Goal: Navigation & Orientation: Find specific page/section

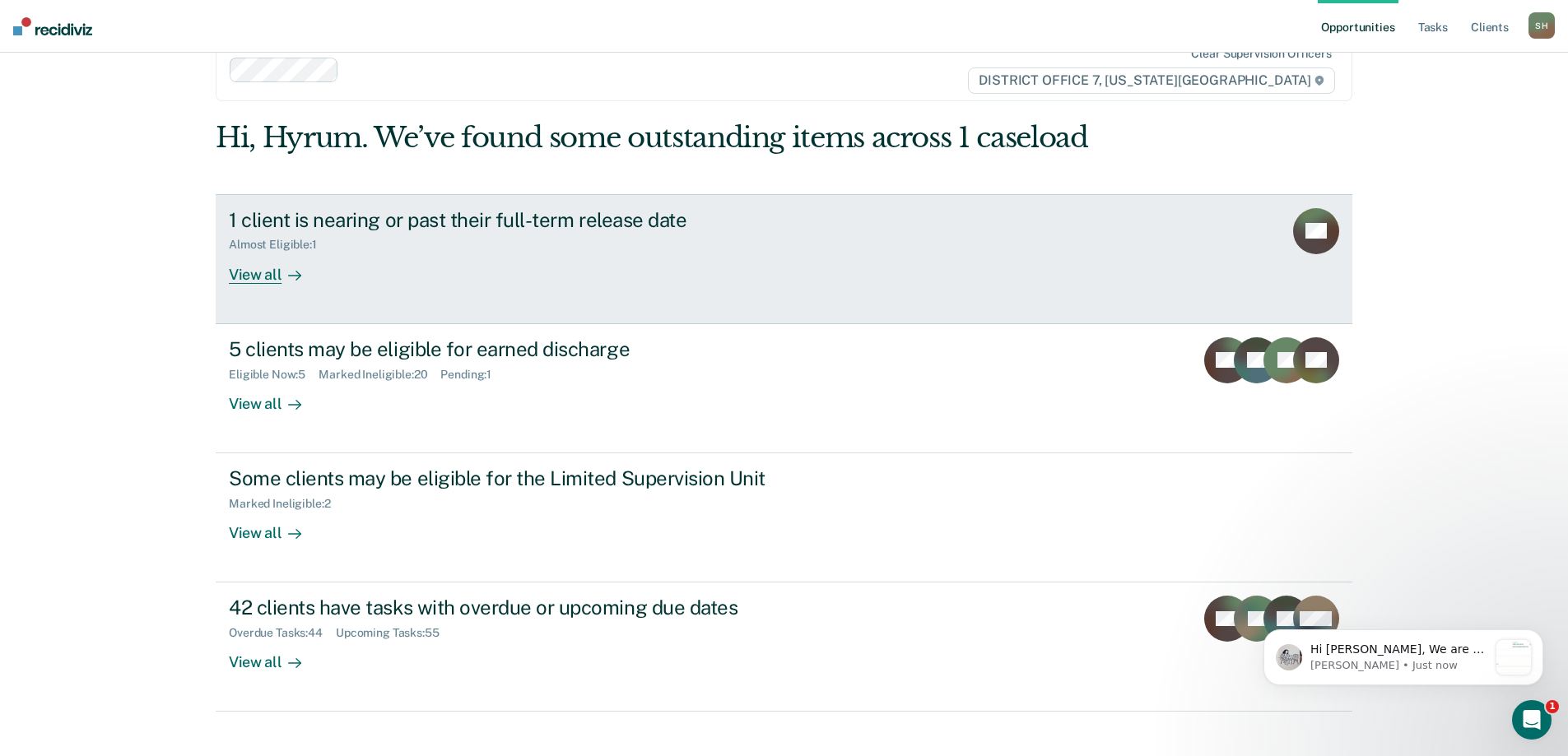
scroll to position [61, 0]
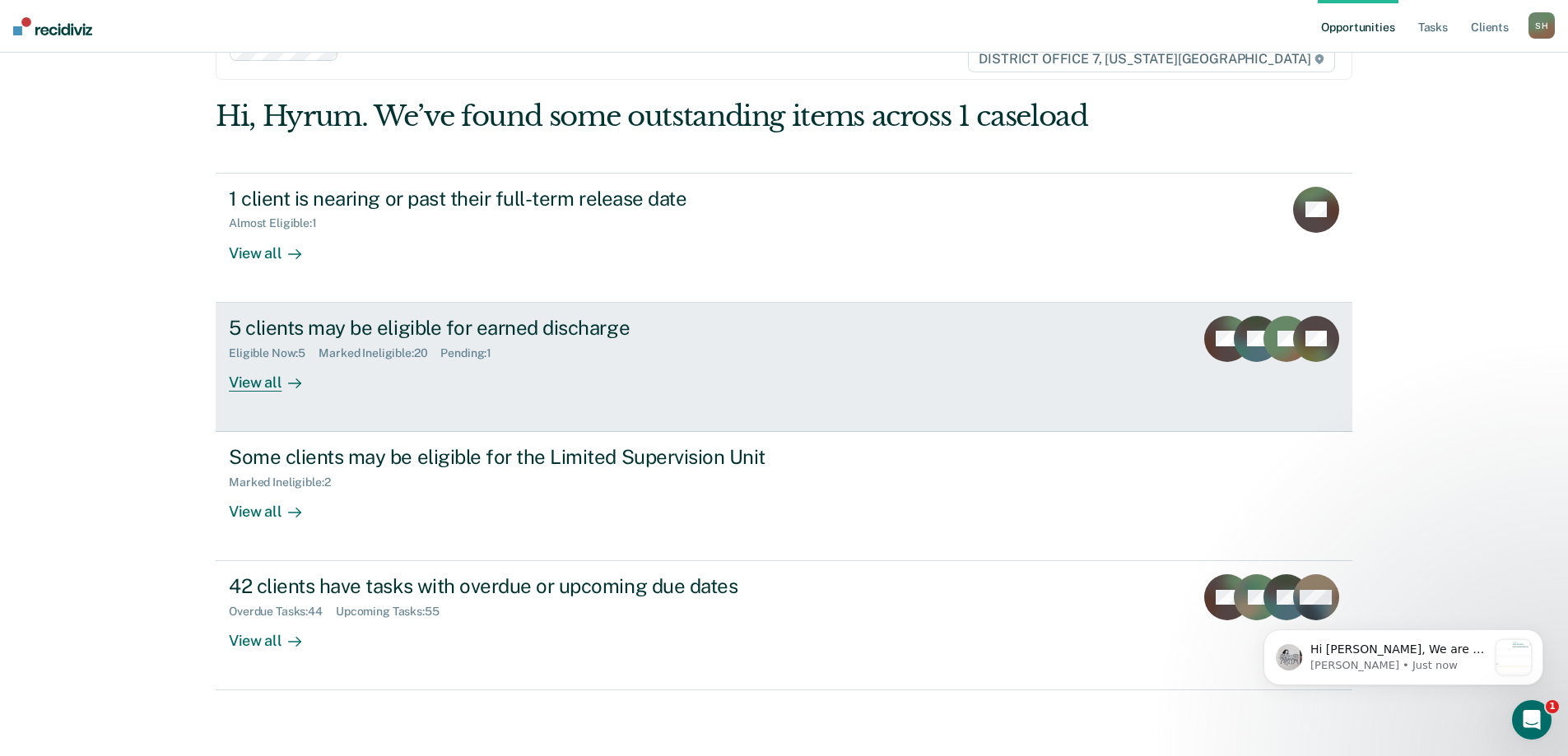
click at [513, 397] on link "5 clients may be eligible for earned discharge Eligible Now : 5 Marked Ineligib…" at bounding box center [784, 367] width 1137 height 130
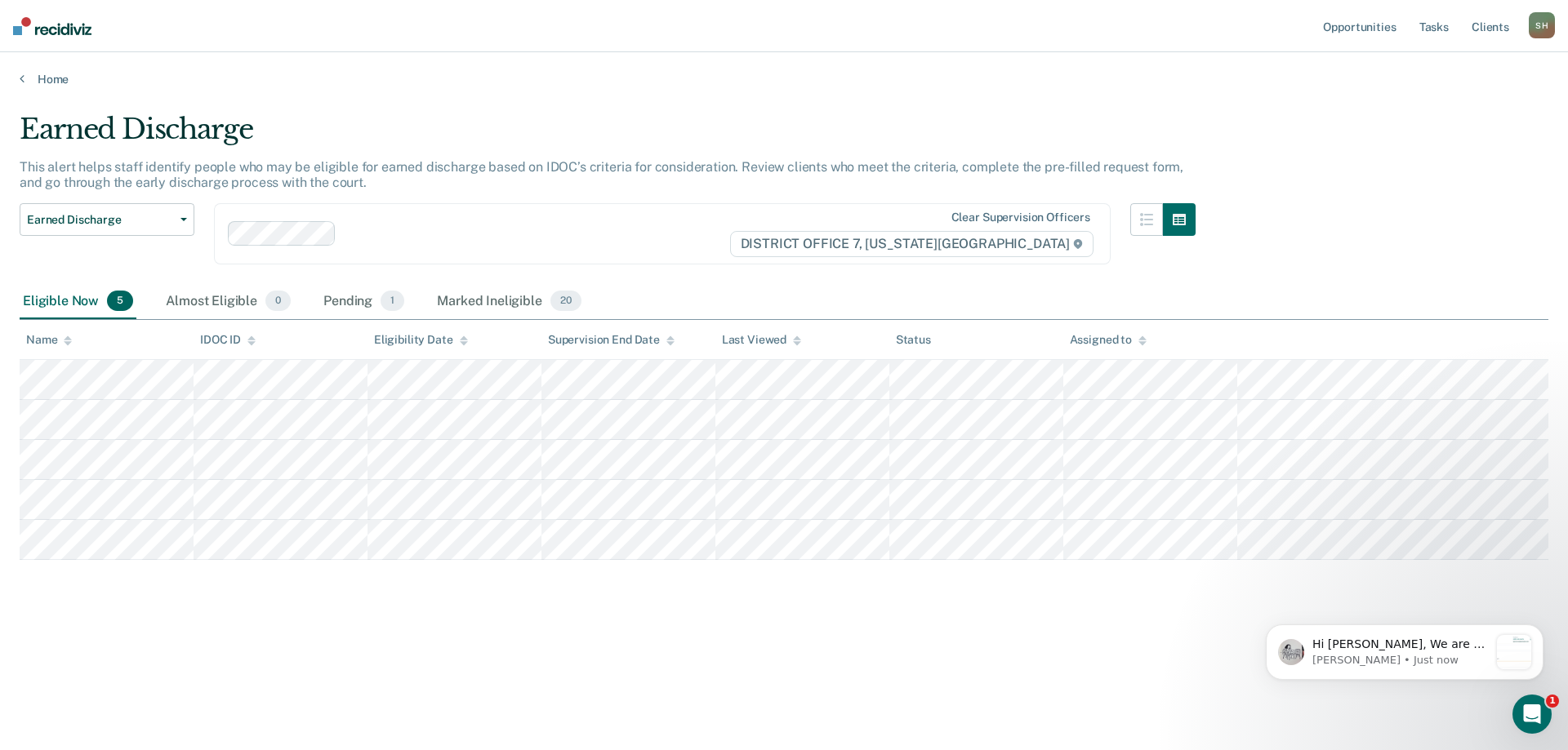
click at [92, 307] on div "Eligible Now 5" at bounding box center [78, 302] width 117 height 36
click at [60, 73] on link "Home" at bounding box center [784, 78] width 1529 height 14
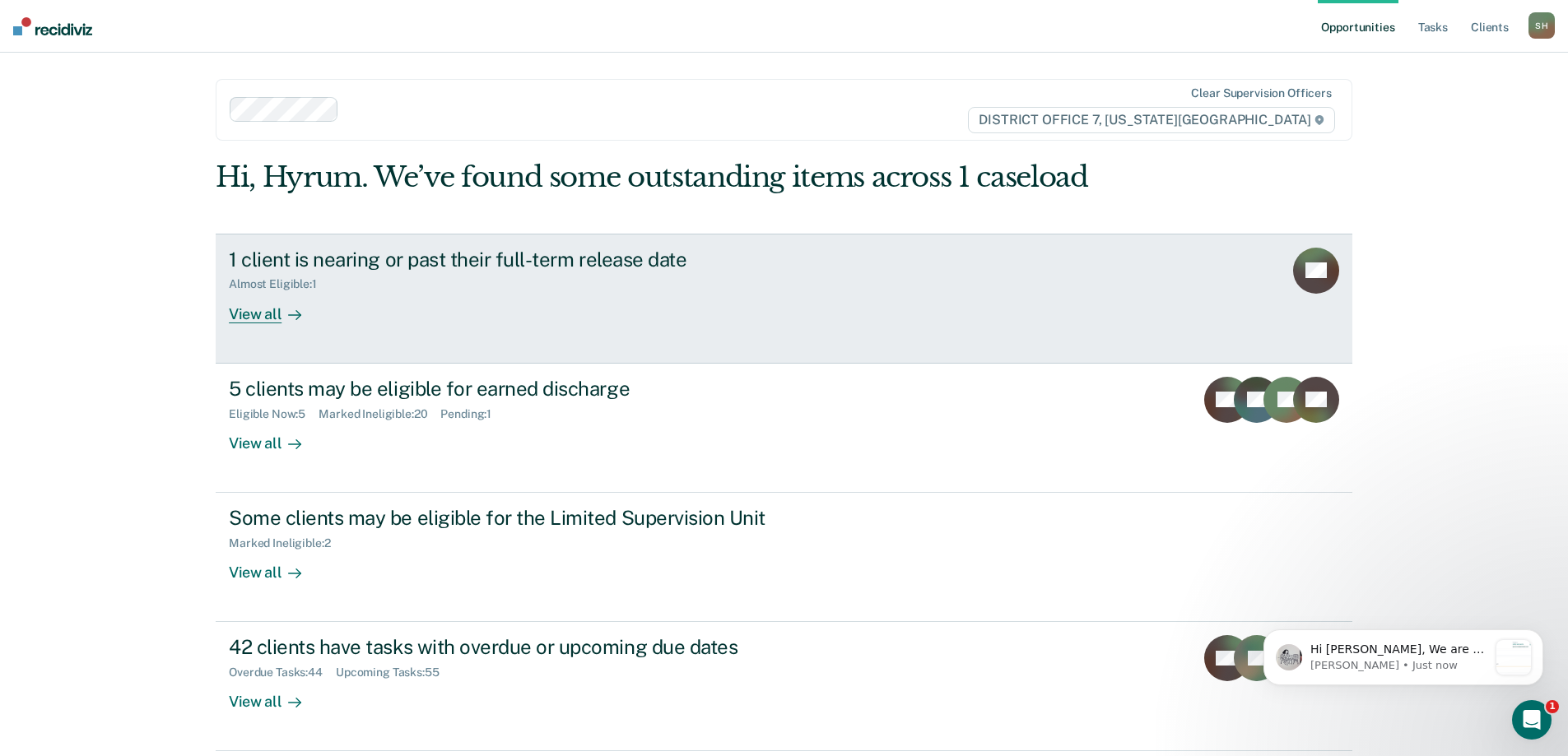
click at [535, 287] on div "Almost Eligible : 1" at bounding box center [518, 281] width 578 height 21
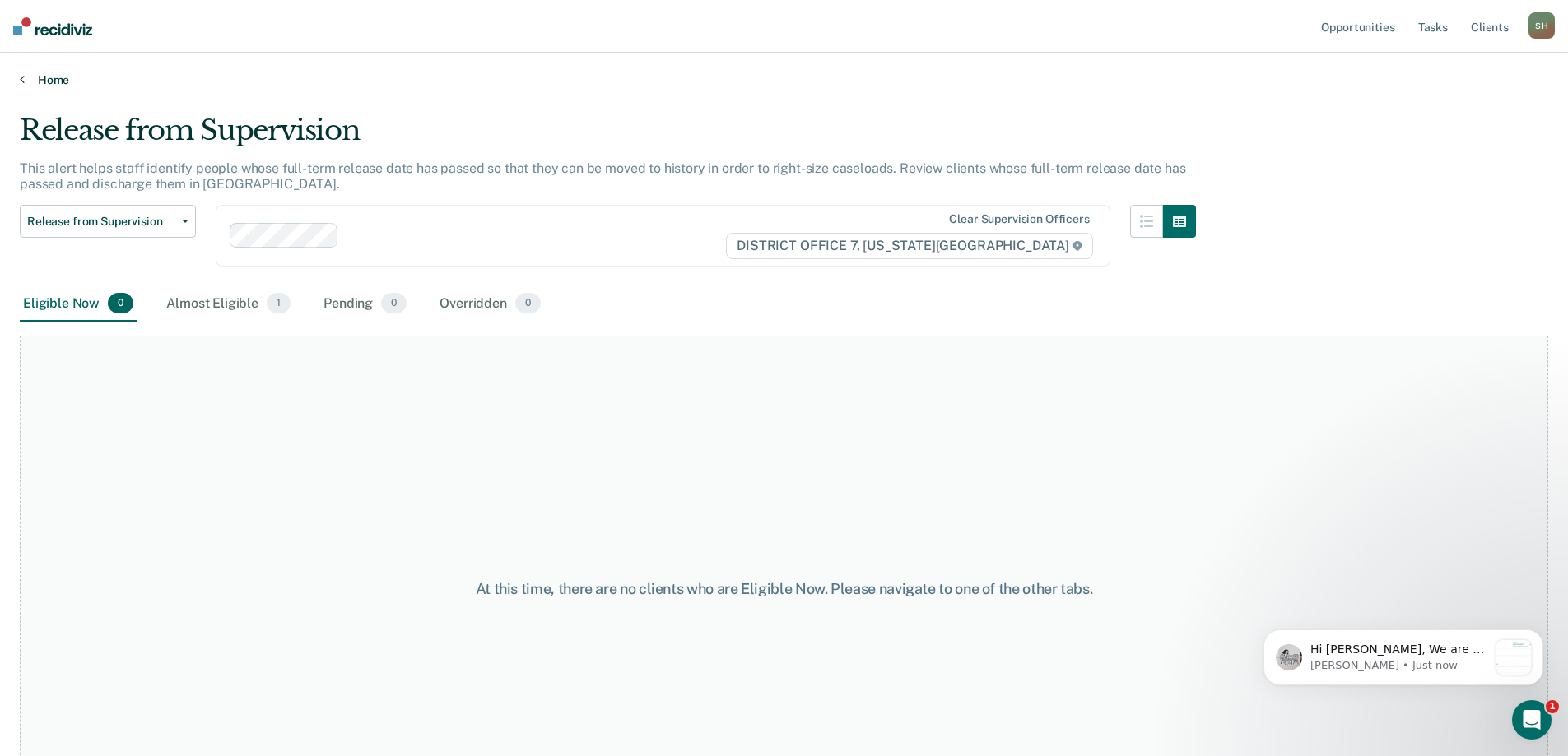
click at [48, 77] on link "Home" at bounding box center [784, 79] width 1529 height 15
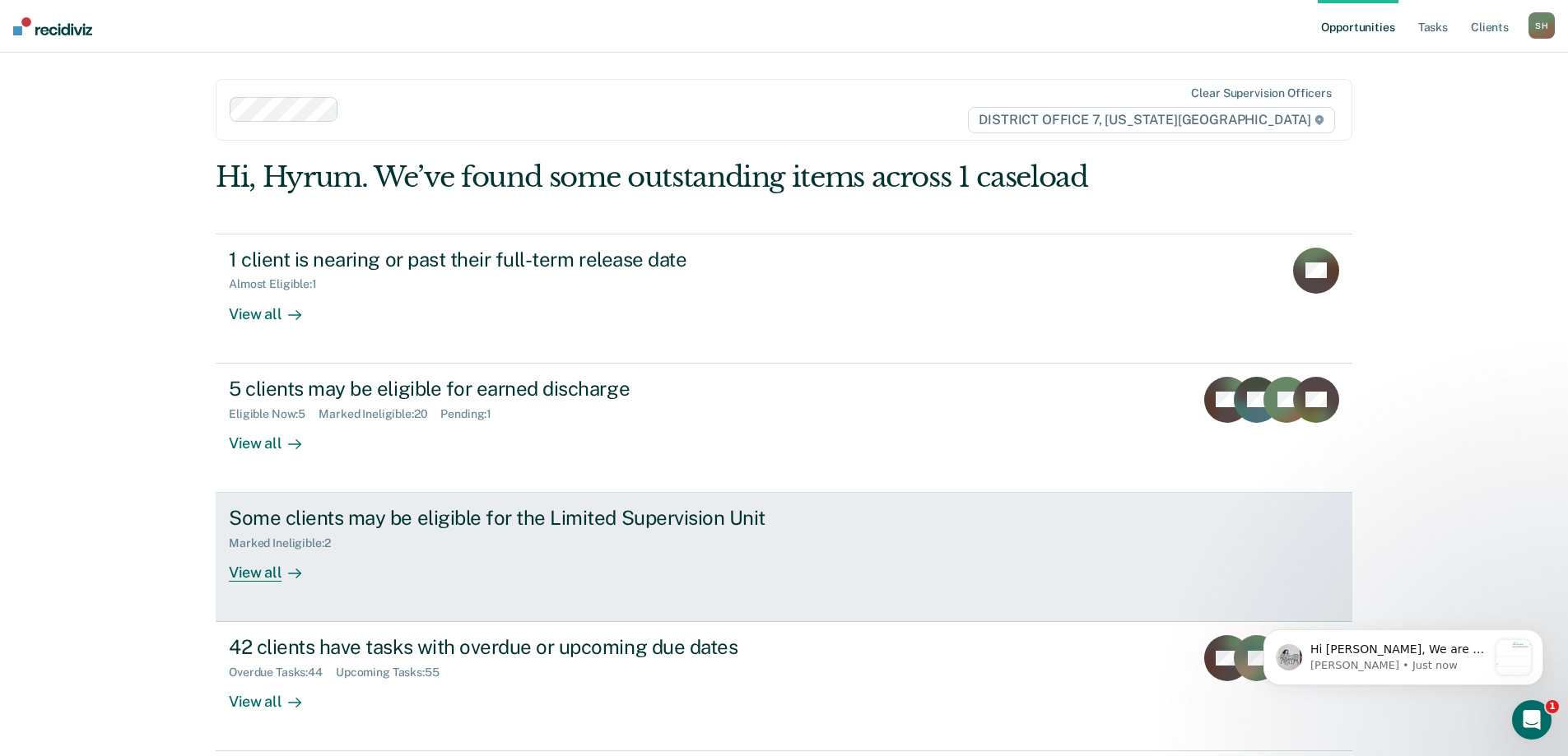
click at [419, 550] on div "Marked Ineligible : 2" at bounding box center [518, 541] width 578 height 21
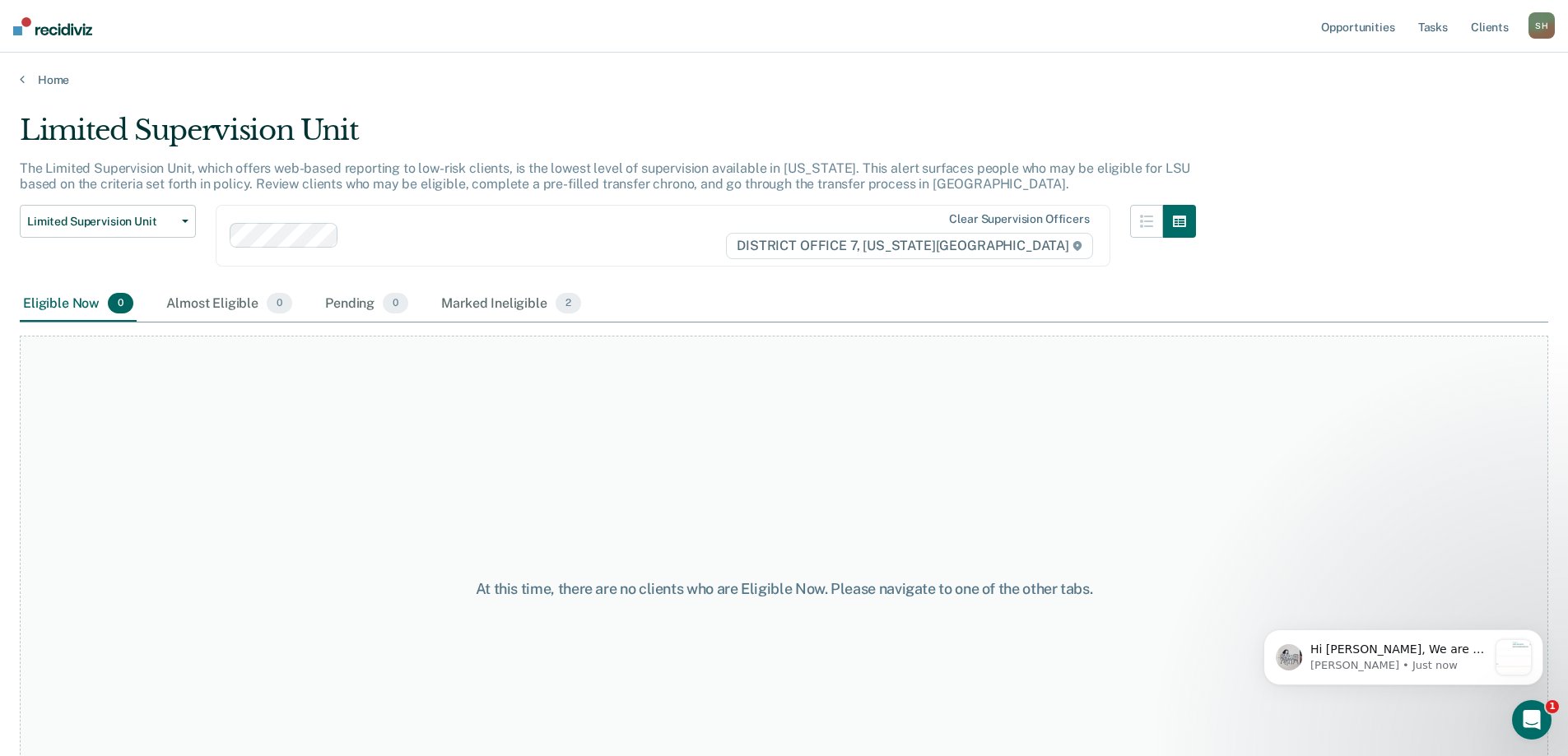
click at [35, 67] on div "Home" at bounding box center [784, 70] width 1568 height 34
click at [45, 70] on div "Home" at bounding box center [784, 70] width 1568 height 34
click at [46, 83] on link "Home" at bounding box center [784, 79] width 1529 height 15
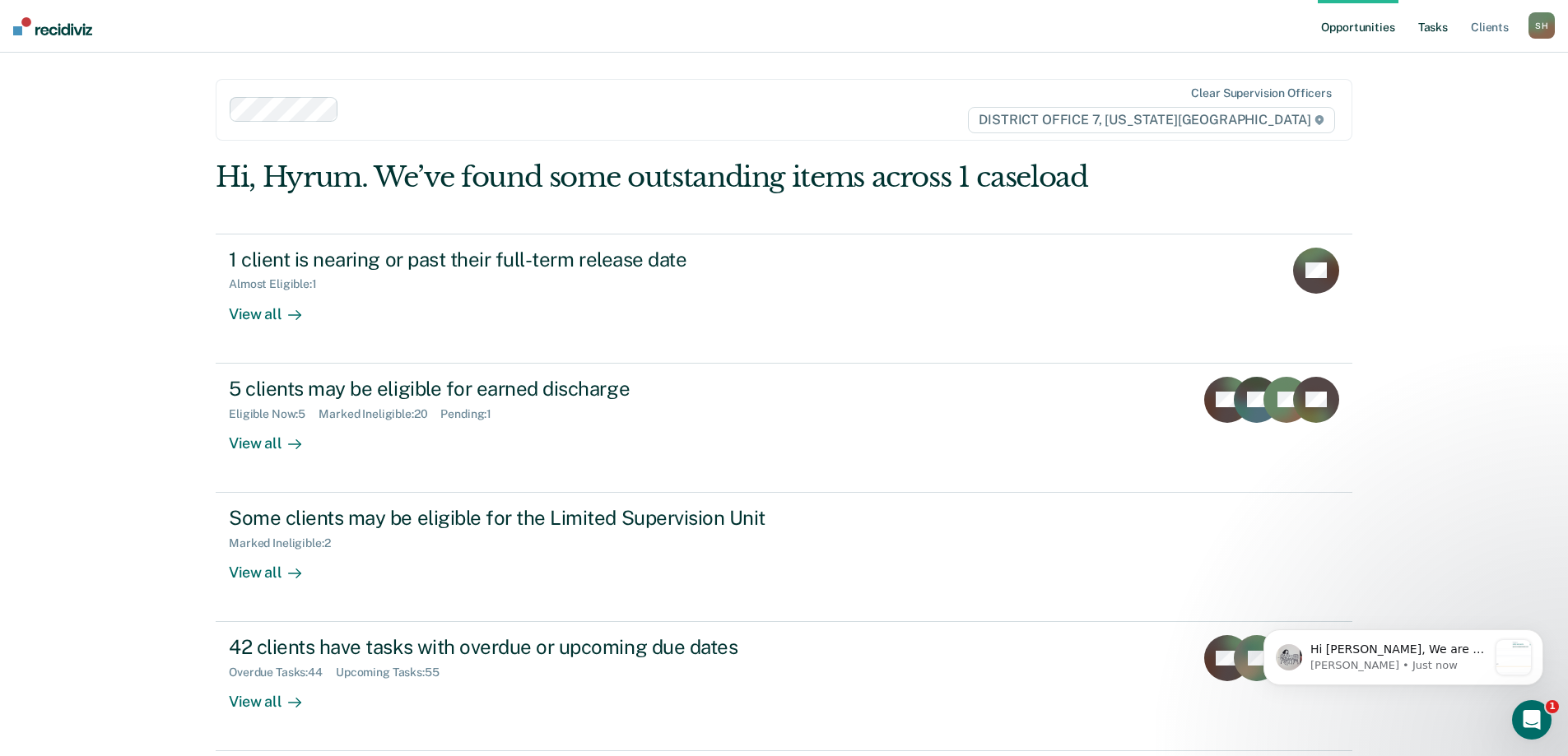
click at [1426, 23] on link "Tasks" at bounding box center [1433, 26] width 36 height 52
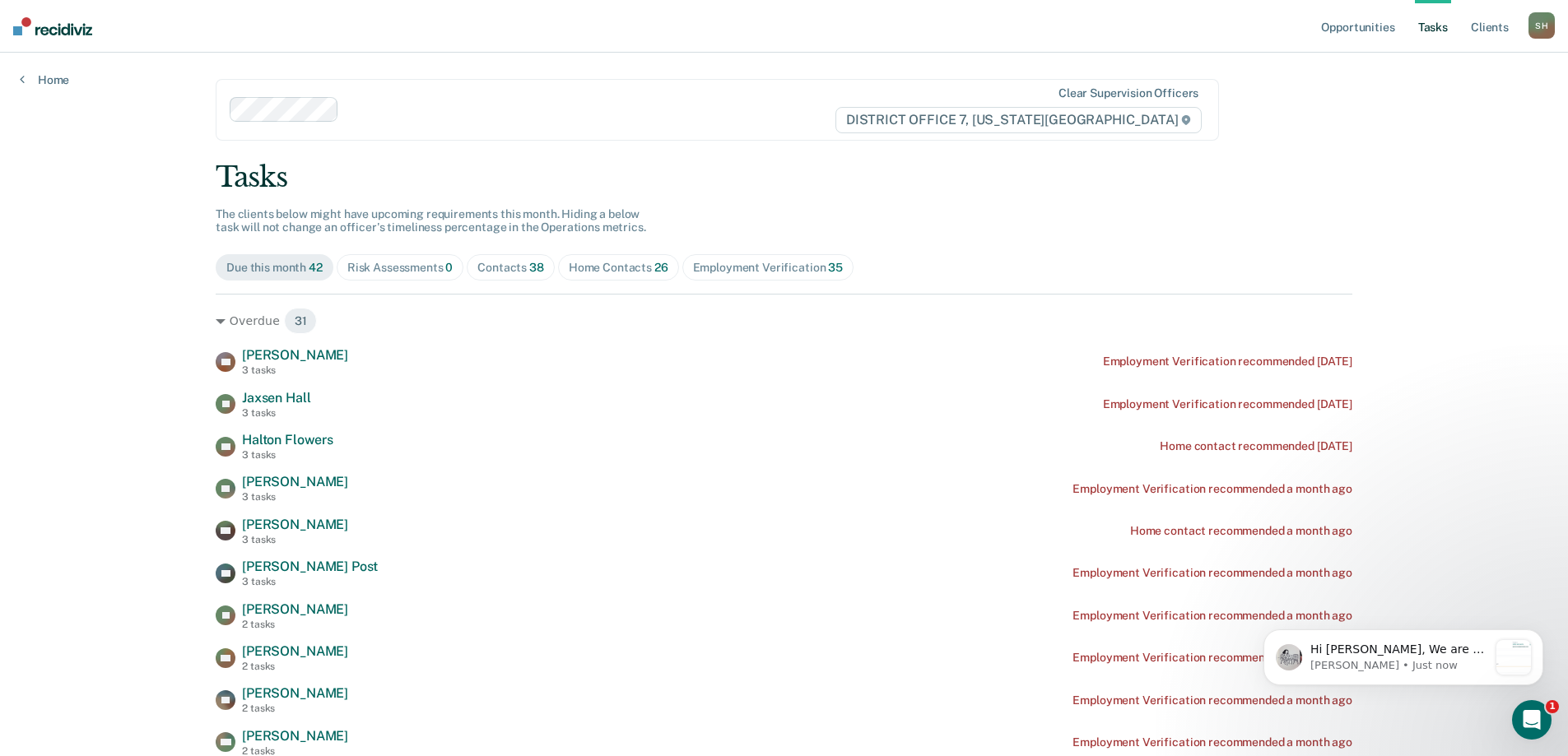
click at [375, 268] on div "Risk Assessments 0" at bounding box center [401, 268] width 106 height 14
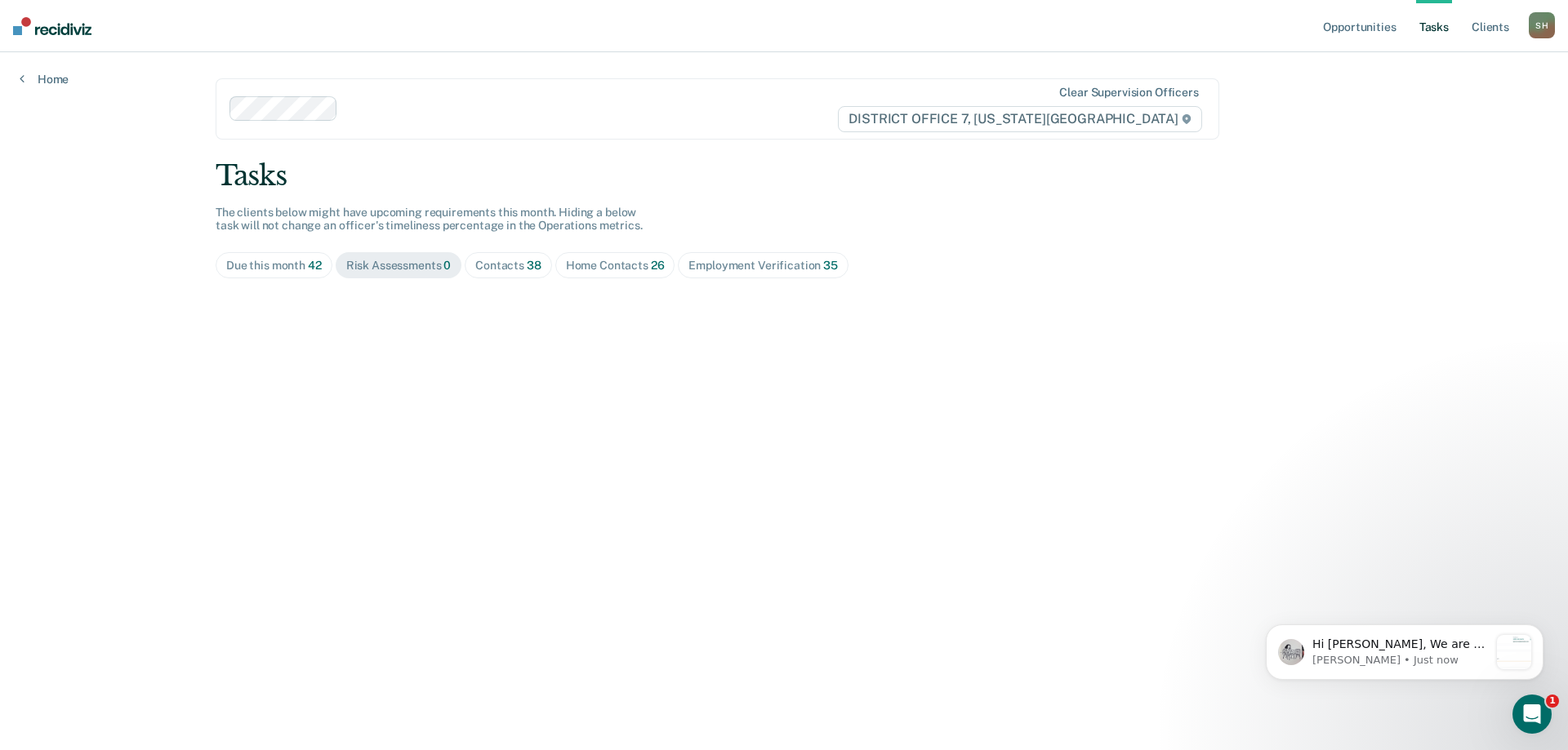
click at [320, 264] on span "42" at bounding box center [315, 265] width 14 height 13
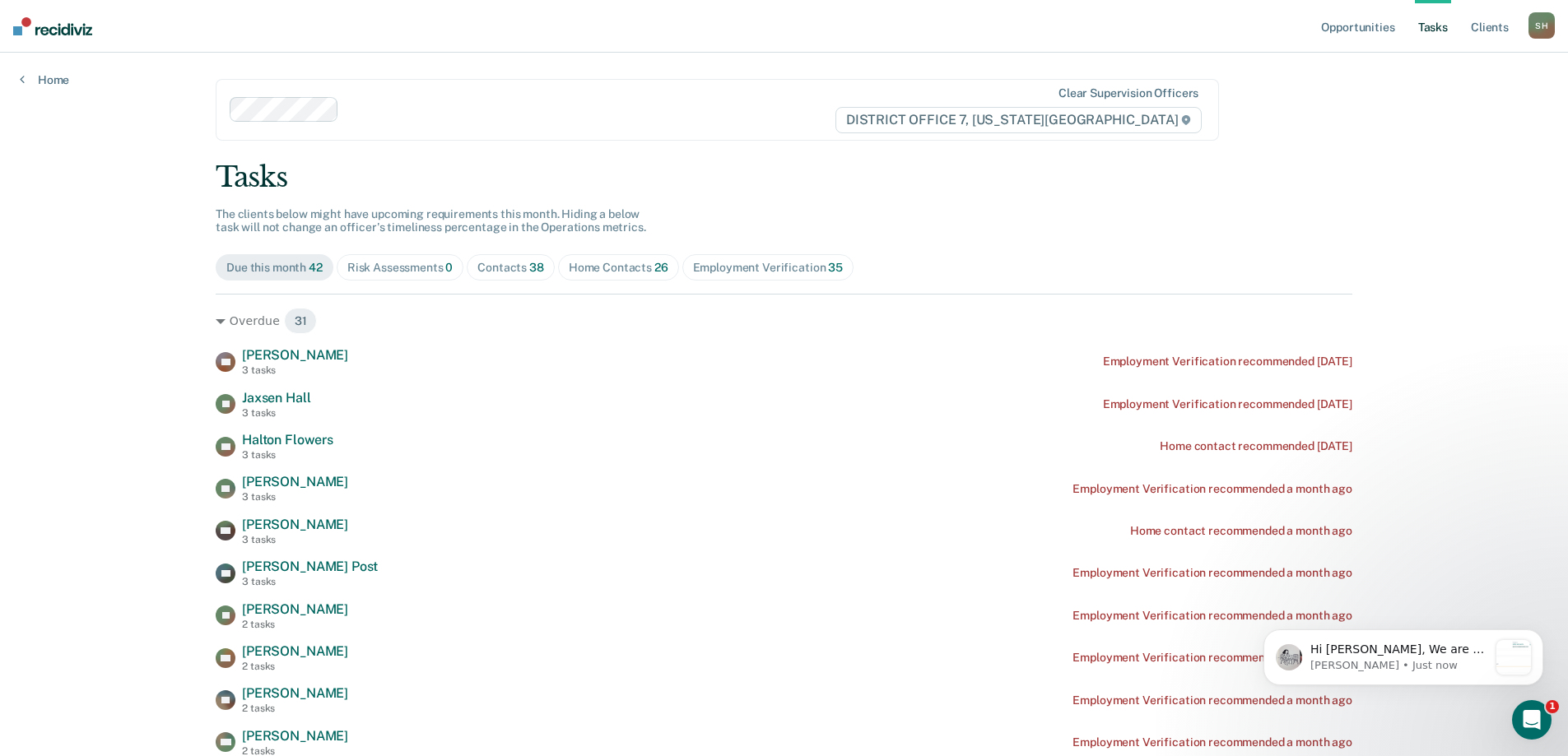
click at [522, 271] on div "Contacts 38" at bounding box center [511, 268] width 67 height 14
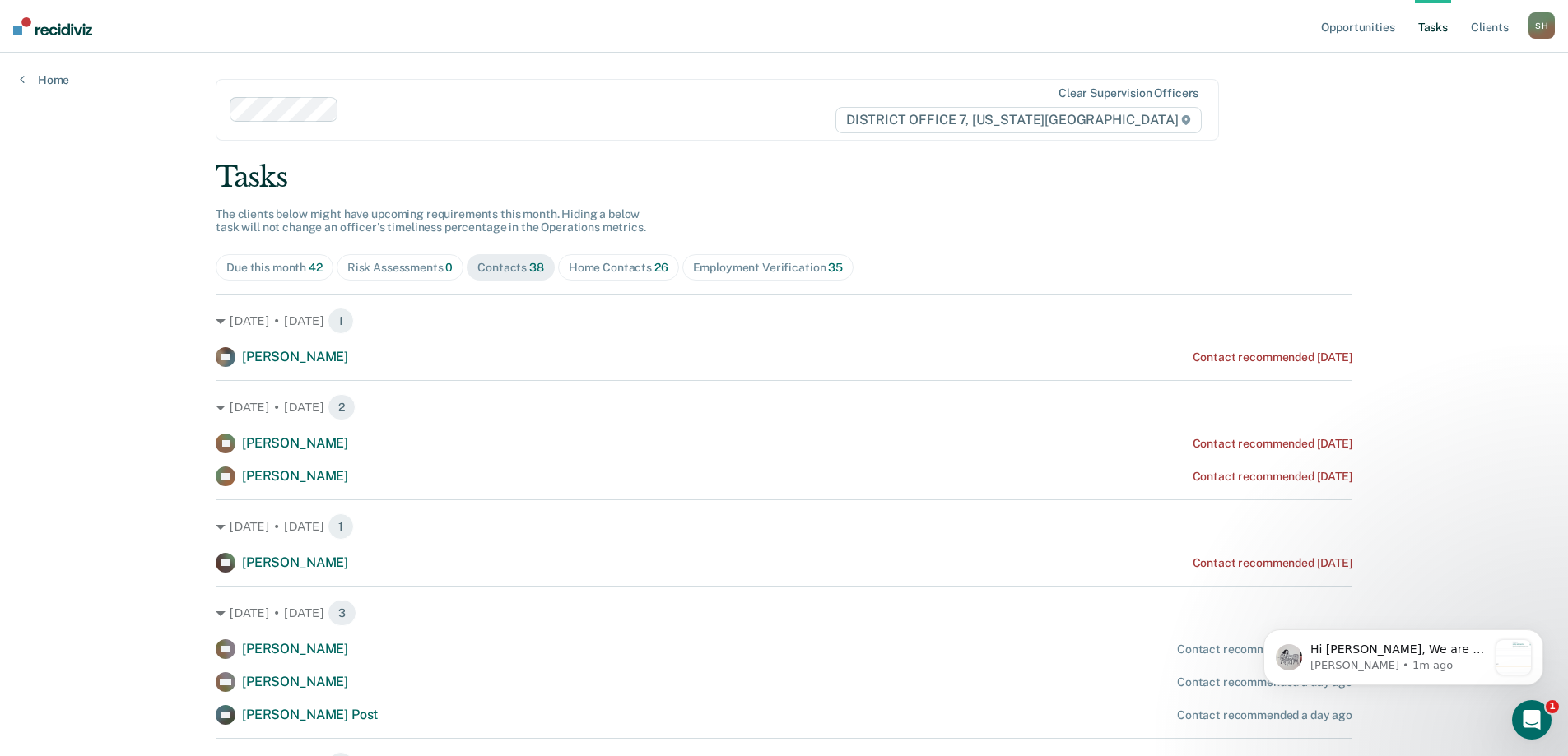
click at [630, 263] on div "Home Contacts 26" at bounding box center [619, 268] width 100 height 14
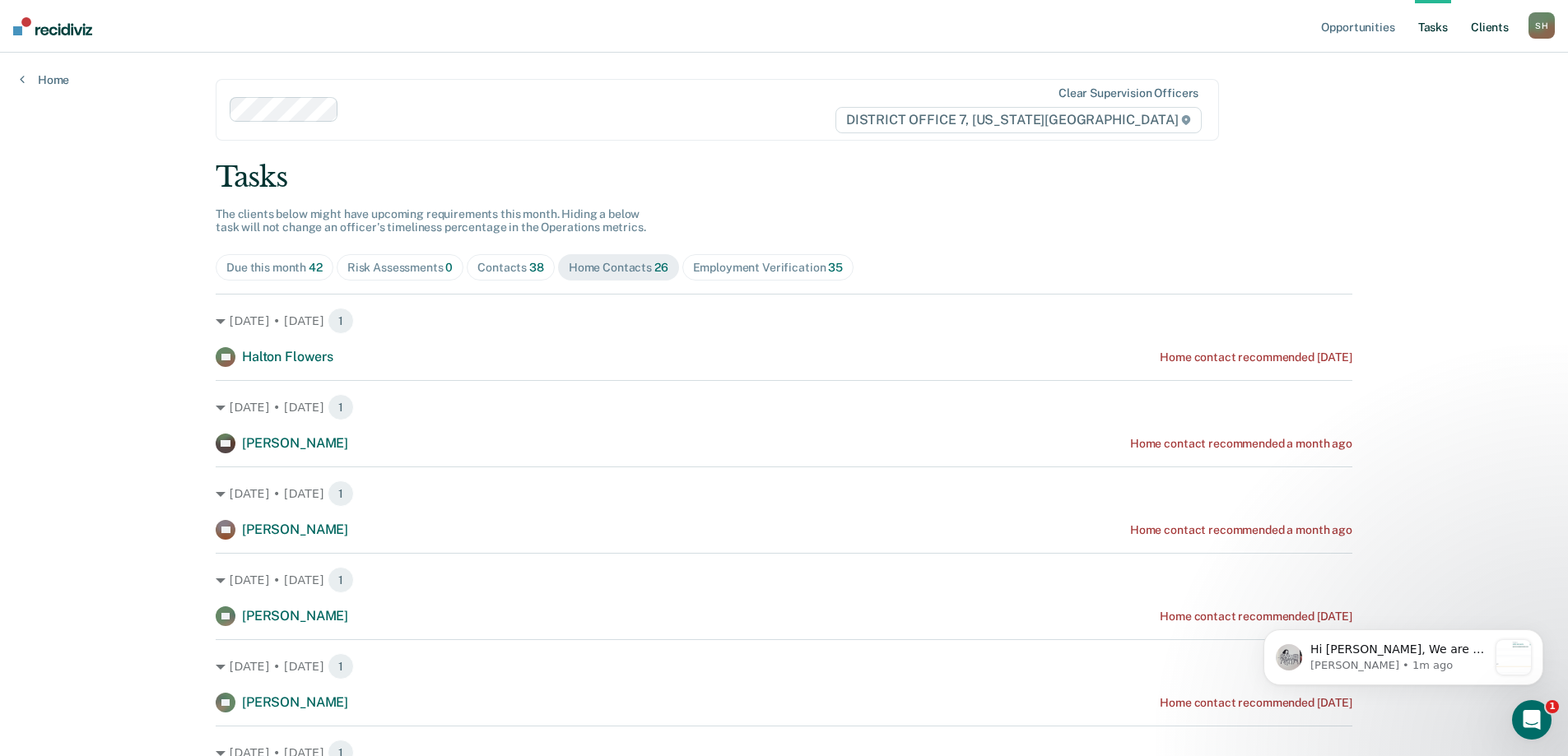
click at [1477, 26] on link "Client s" at bounding box center [1490, 26] width 45 height 52
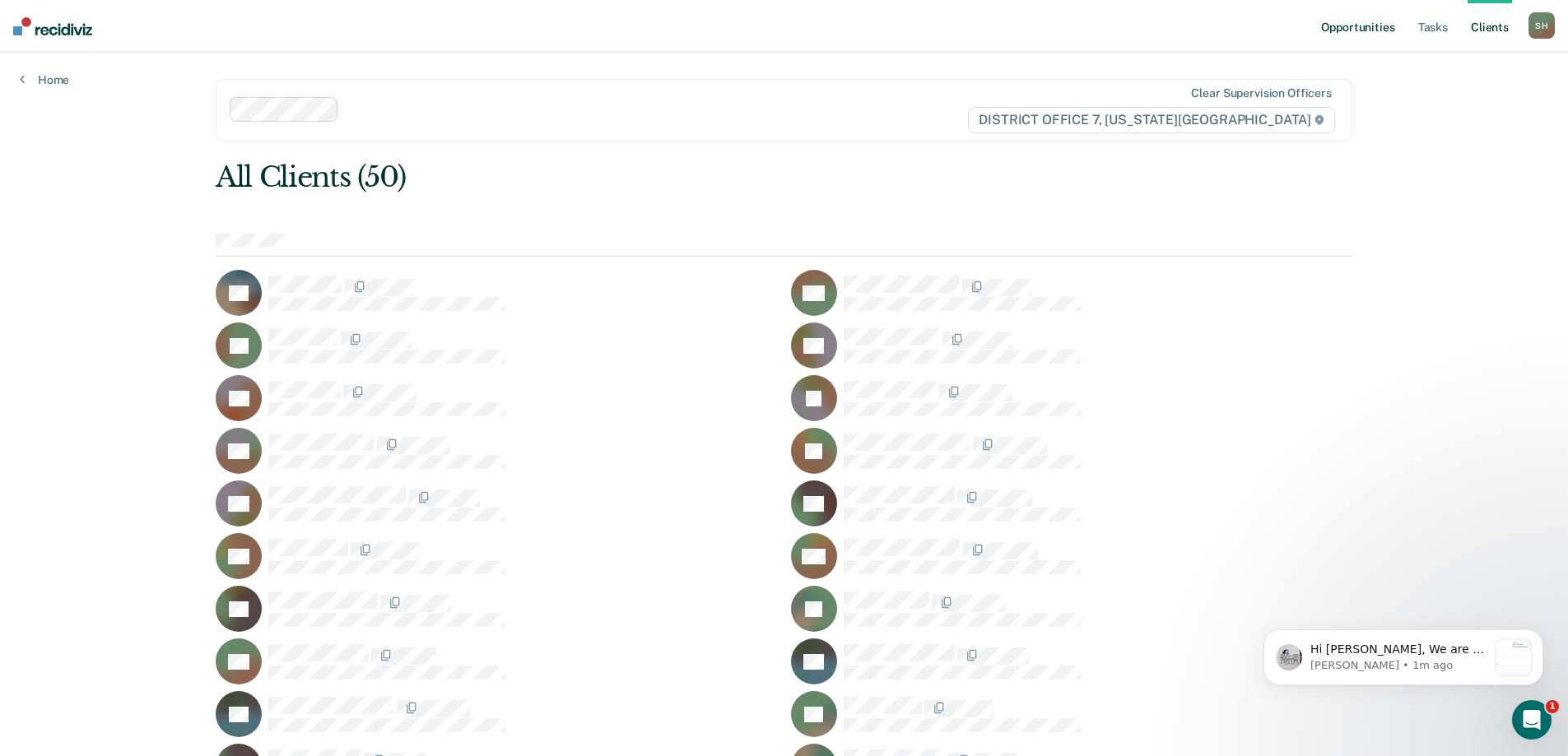
click at [1338, 21] on link "Opportunities" at bounding box center [1358, 26] width 80 height 52
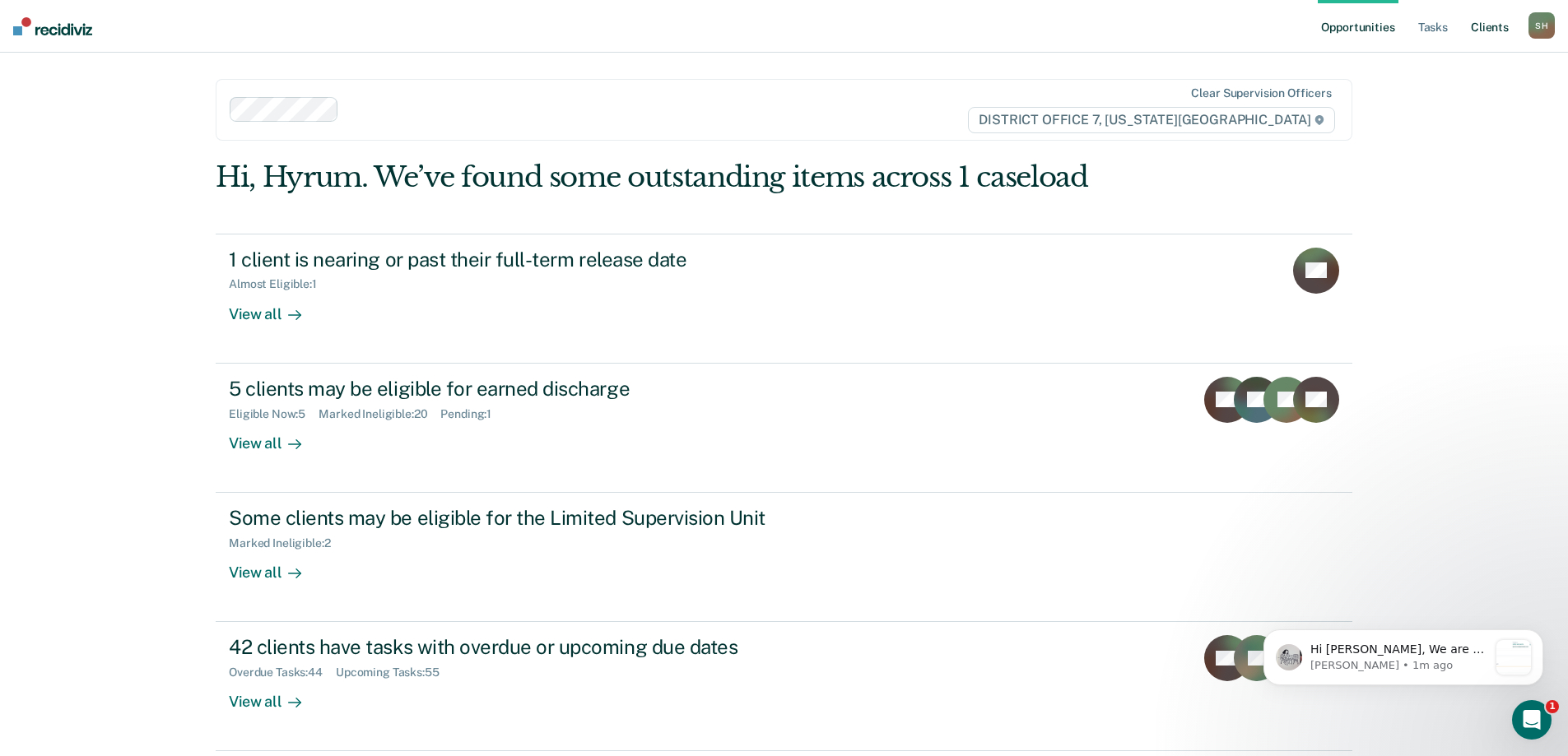
click at [1502, 36] on link "Client s" at bounding box center [1490, 26] width 45 height 52
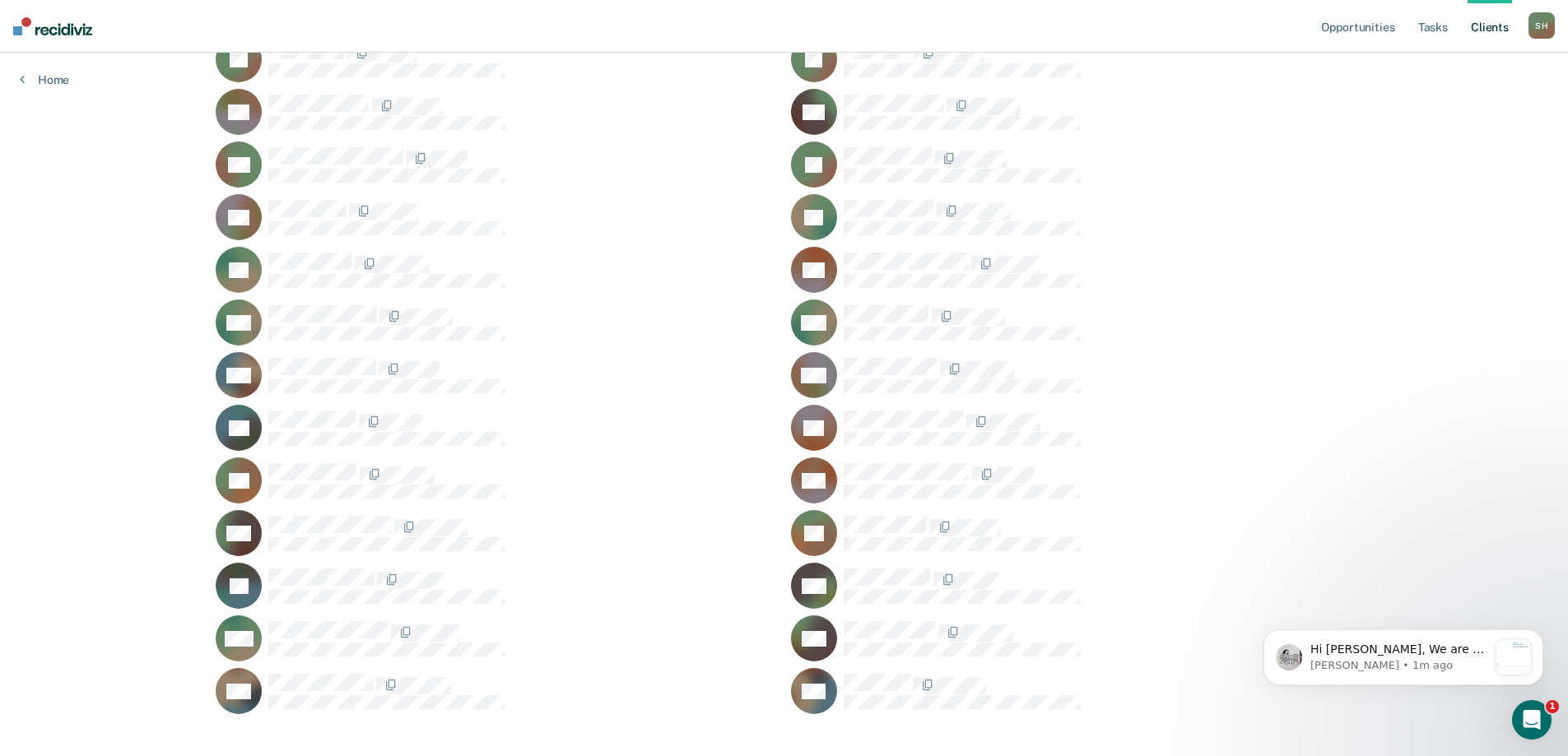
scroll to position [887, 0]
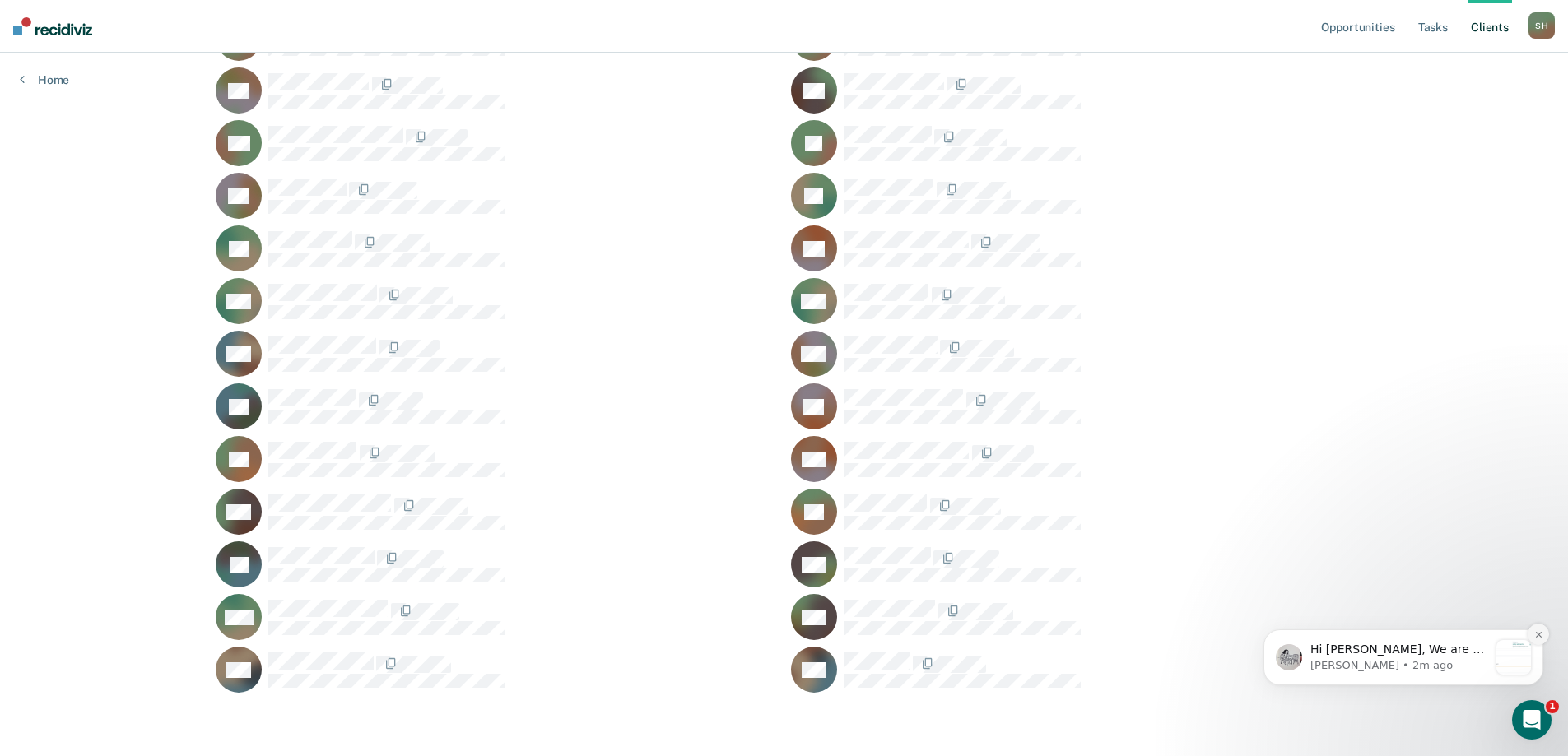
click at [1539, 632] on icon "Dismiss notification" at bounding box center [1539, 635] width 9 height 9
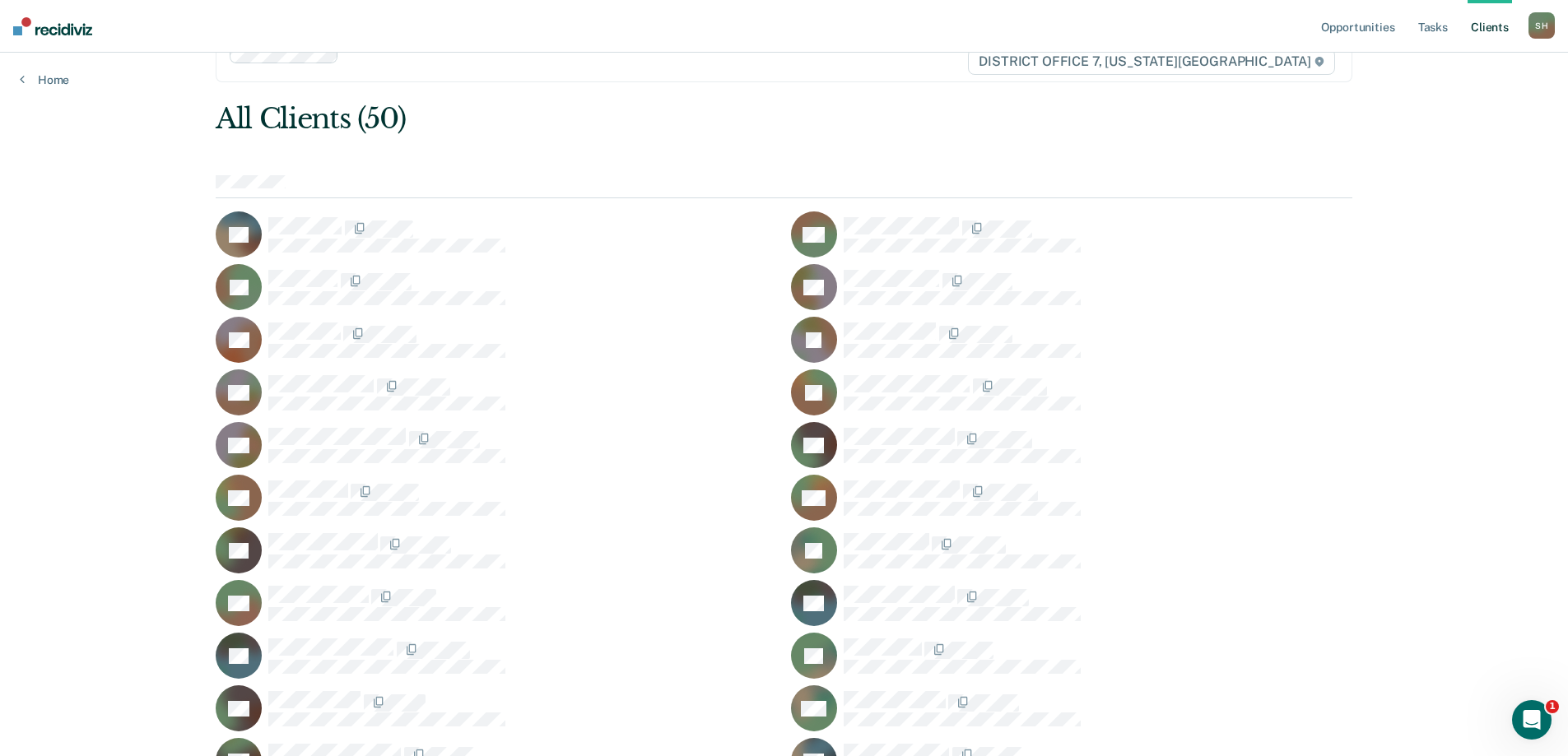
scroll to position [0, 0]
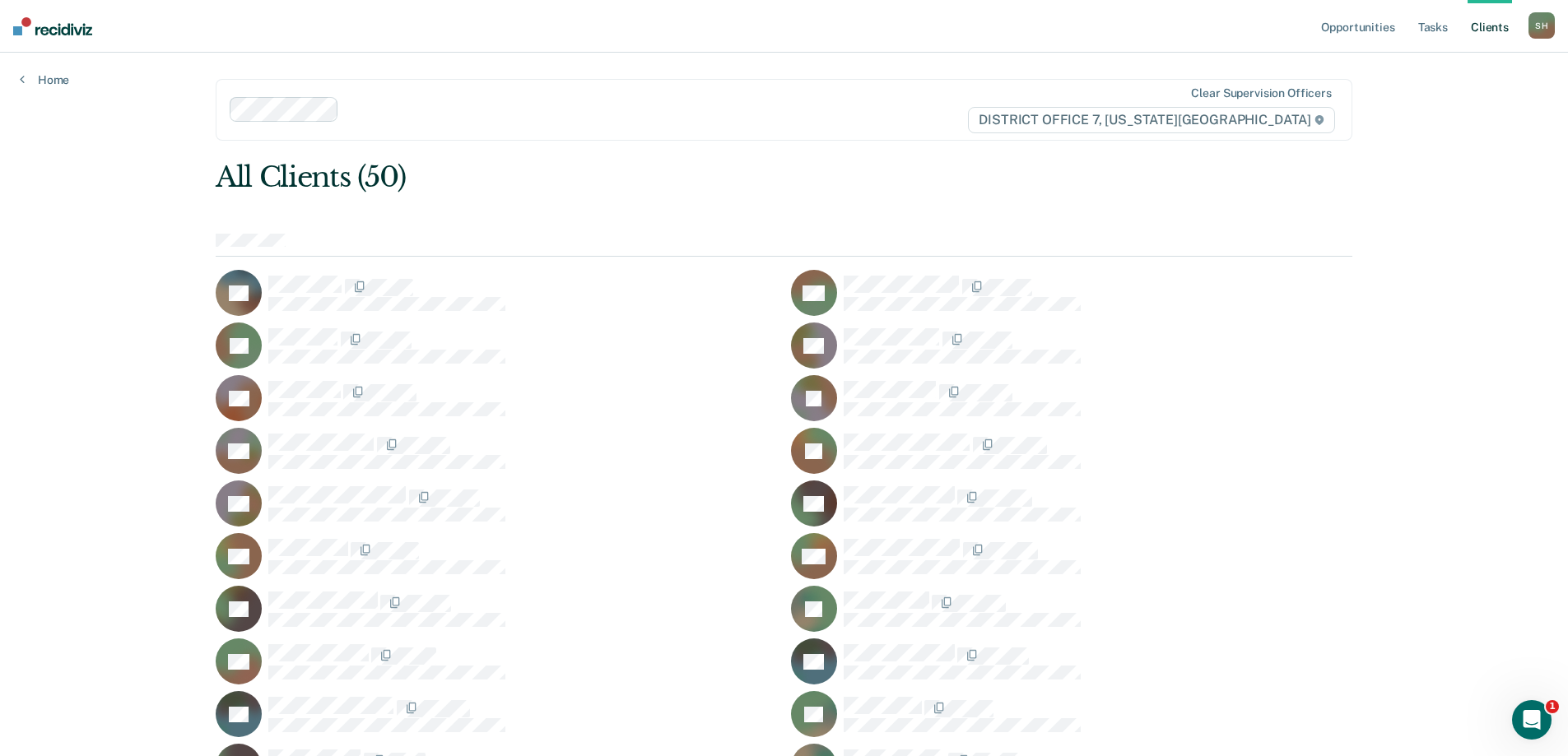
drag, startPoint x: 493, startPoint y: 272, endPoint x: 623, endPoint y: 184, distance: 157.0
click at [623, 184] on div "All Clients (50)" at bounding box center [670, 177] width 910 height 33
click at [332, 175] on div "All Clients (50)" at bounding box center [670, 177] width 910 height 33
